Goal: Navigation & Orientation: Find specific page/section

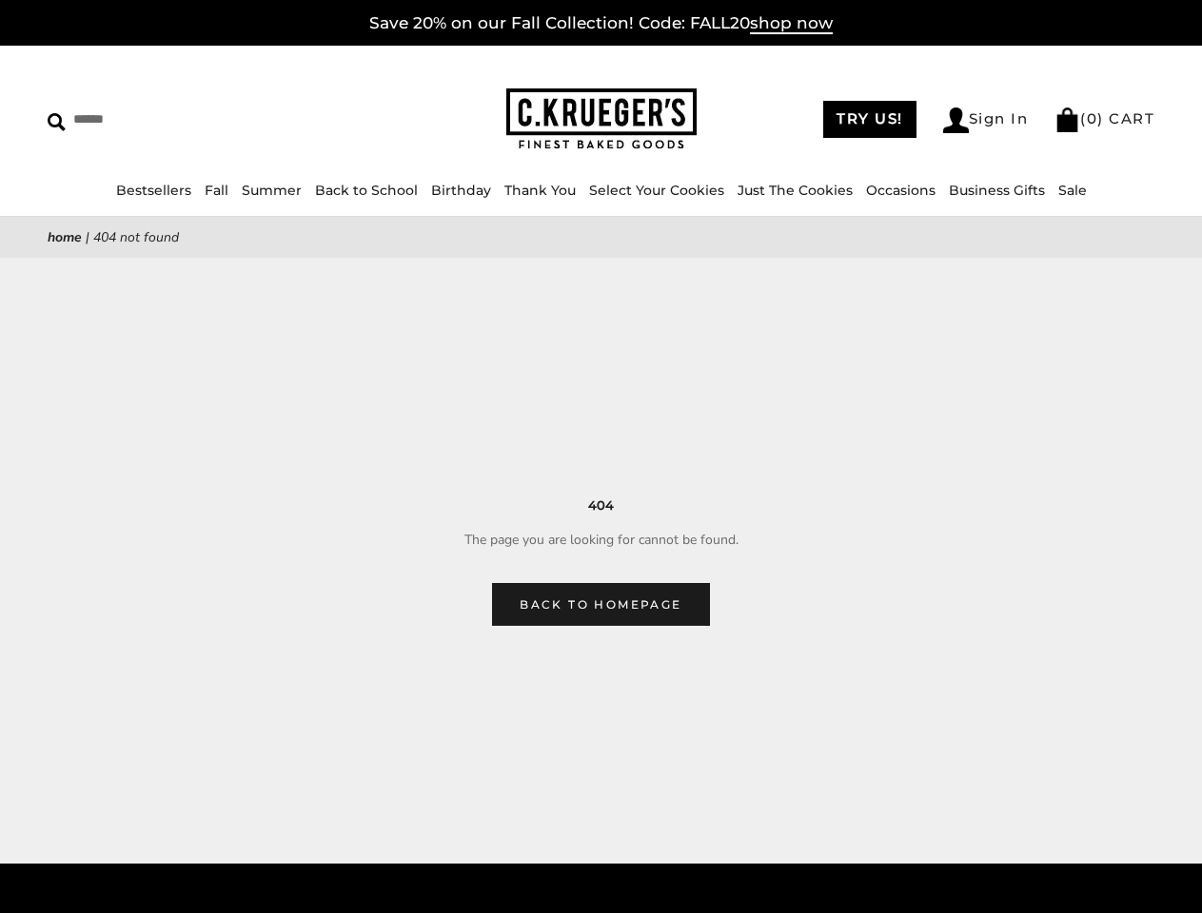
click at [600, 457] on main "Home | 404 Not Found 404 The page you are looking for cannot be found. Back to …" at bounding box center [601, 421] width 1202 height 409
click at [174, 119] on input "Search" at bounding box center [174, 119] width 253 height 29
click at [866, 190] on link "Occasions" at bounding box center [900, 190] width 69 height 17
